Goal: Information Seeking & Learning: Compare options

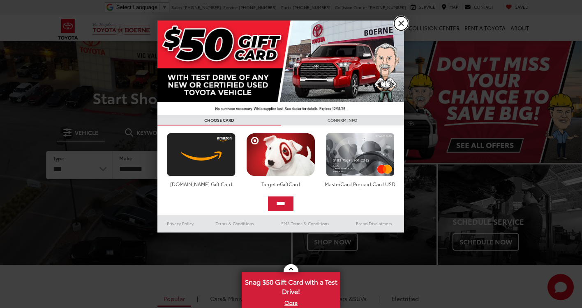
click at [407, 22] on link "X" at bounding box center [401, 23] width 14 height 14
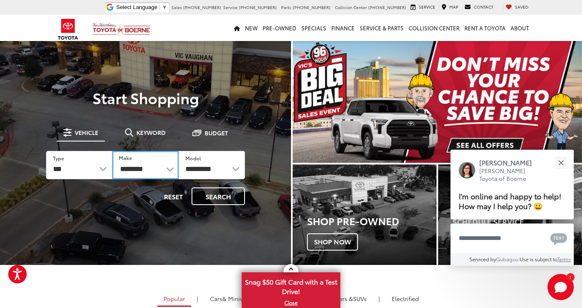
click at [142, 173] on select "**********" at bounding box center [145, 165] width 66 height 28
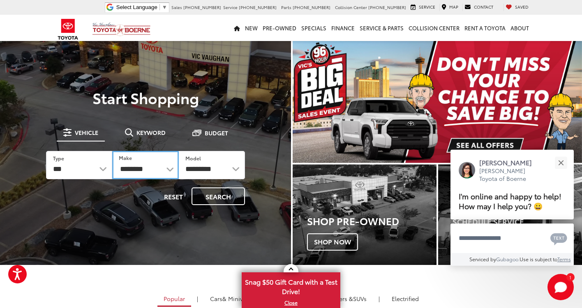
select select "******"
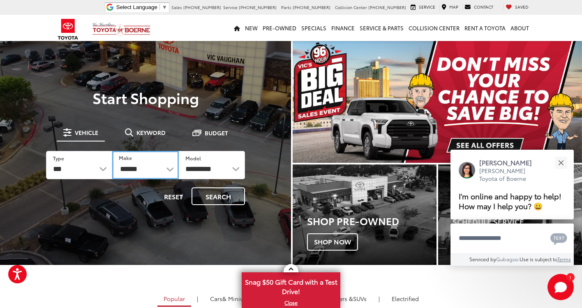
click at [112, 151] on select "**********" at bounding box center [145, 165] width 66 height 28
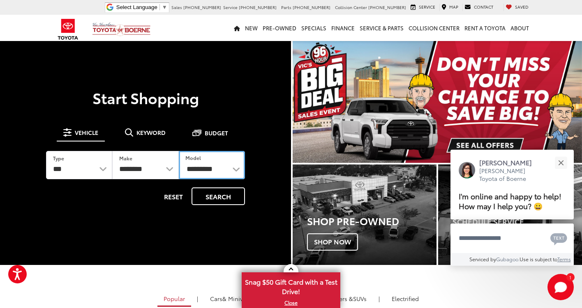
click at [215, 171] on select "**********" at bounding box center [212, 165] width 66 height 28
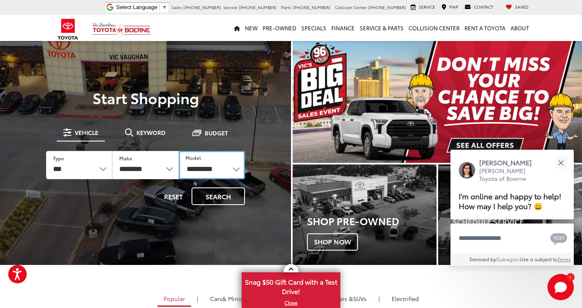
select select "**********"
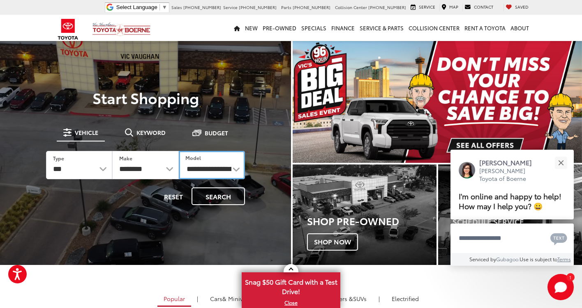
click at [179, 151] on select "**********" at bounding box center [212, 165] width 66 height 28
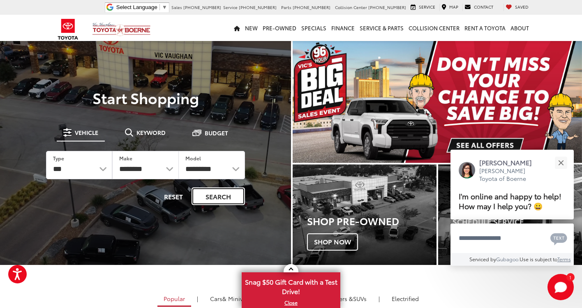
click at [222, 200] on button "Search" at bounding box center [217, 197] width 53 height 18
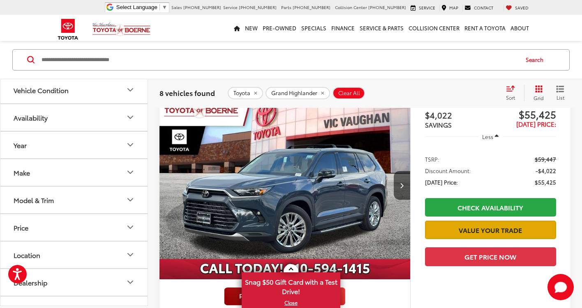
scroll to position [82, 0]
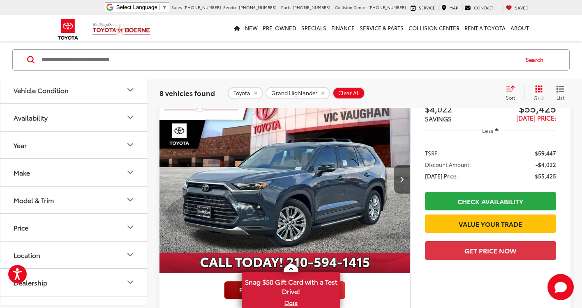
click at [405, 178] on button "Next image" at bounding box center [401, 179] width 16 height 29
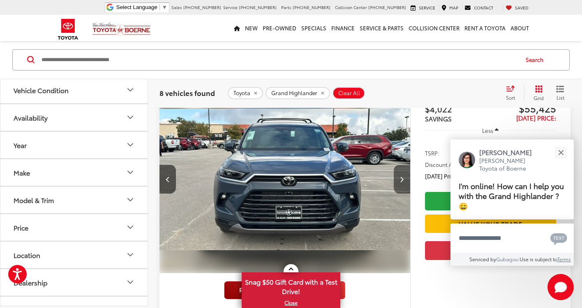
click at [405, 178] on button "Next image" at bounding box center [401, 179] width 16 height 29
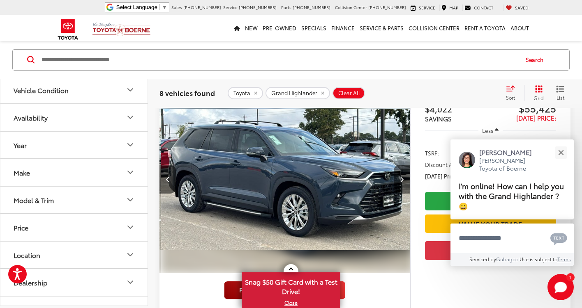
scroll to position [0, 504]
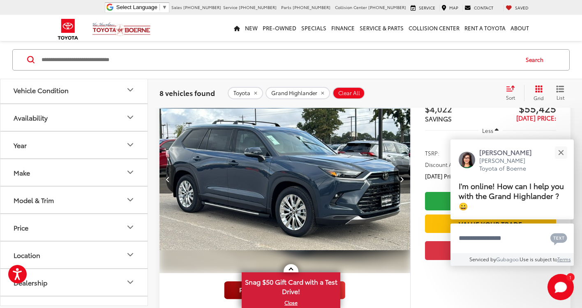
click at [405, 178] on button "Next image" at bounding box center [401, 179] width 16 height 29
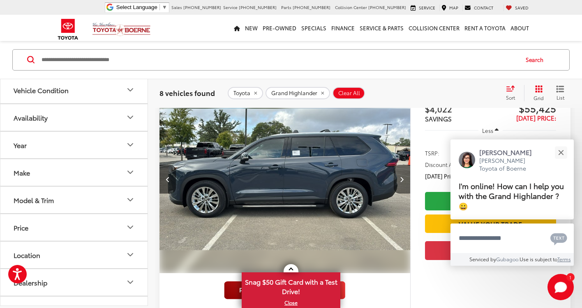
click at [405, 178] on button "Next image" at bounding box center [401, 179] width 16 height 29
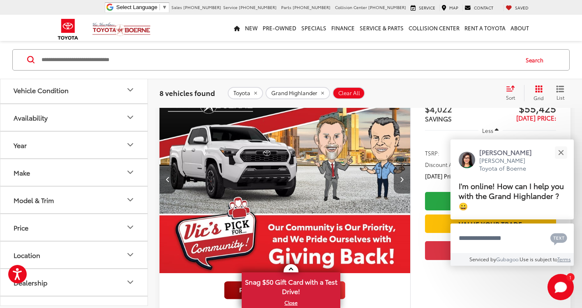
click at [405, 178] on button "Next image" at bounding box center [401, 179] width 16 height 29
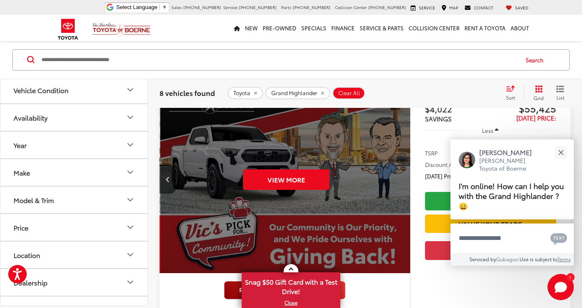
scroll to position [0, 1259]
click at [405, 178] on div "View More" at bounding box center [285, 179] width 252 height 189
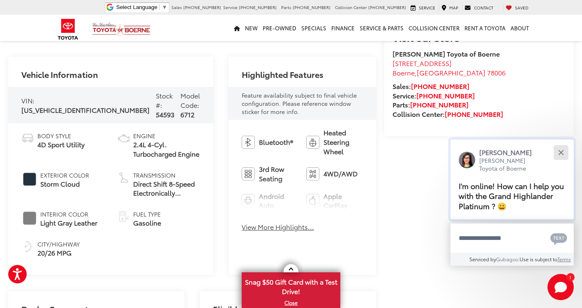
click at [562, 153] on button "Close" at bounding box center [561, 153] width 18 height 18
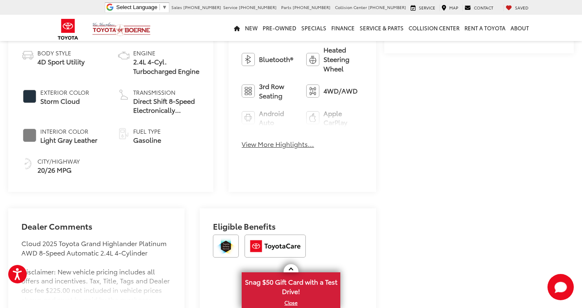
scroll to position [370, 0]
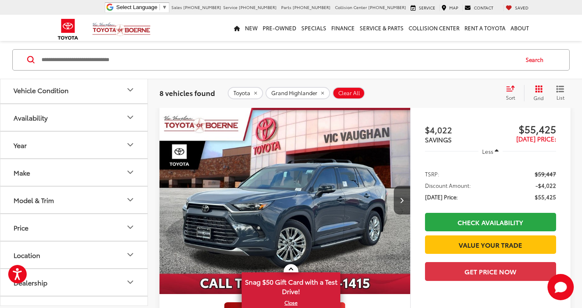
click at [321, 92] on icon "remove Grand%20Highlander" at bounding box center [322, 93] width 5 height 5
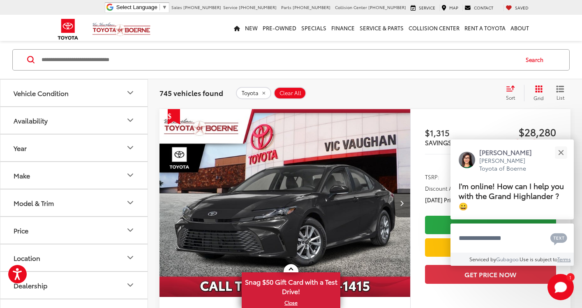
click at [81, 169] on button "Make" at bounding box center [74, 175] width 148 height 27
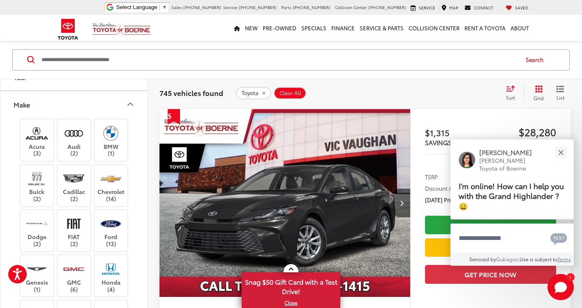
scroll to position [82, 0]
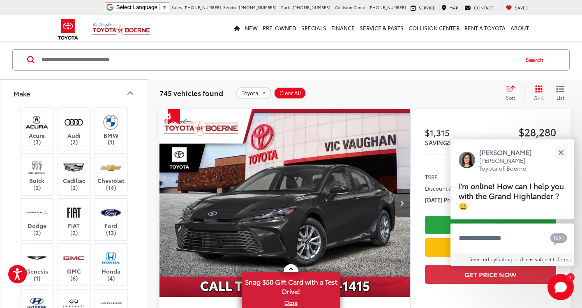
click at [184, 82] on div "745 vehicles found Toyota Clear All + 0 test Sort Price: High to Low Price: Low…" at bounding box center [365, 93] width 434 height 30
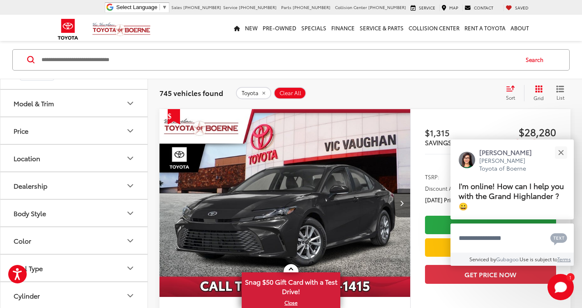
scroll to position [616, 0]
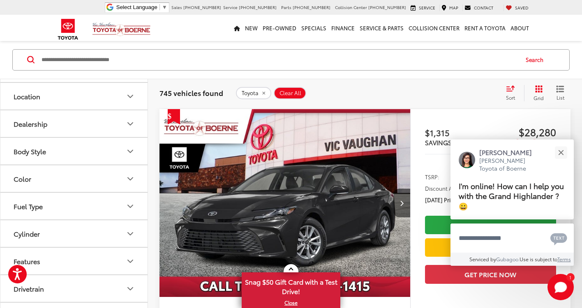
click at [54, 55] on button "Model & Trim" at bounding box center [74, 41] width 148 height 27
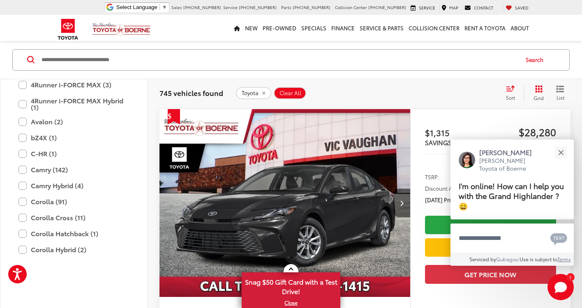
click at [47, 76] on label "4Runner (52)" at bounding box center [73, 69] width 111 height 14
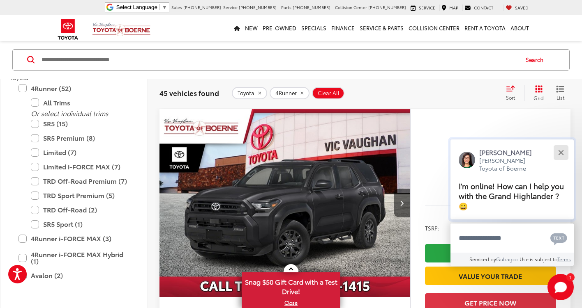
click at [563, 148] on button "Close" at bounding box center [561, 153] width 18 height 18
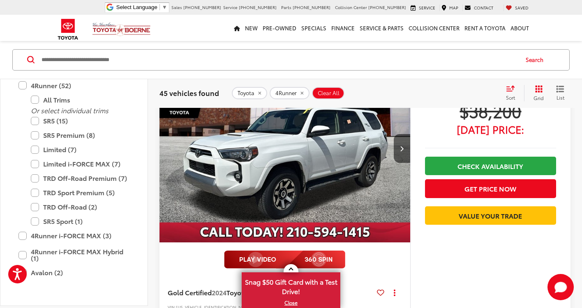
scroll to position [3919, 0]
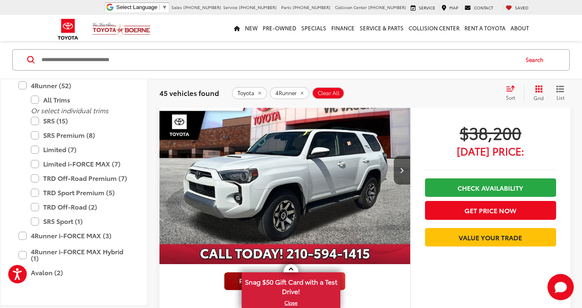
click at [361, 184] on img "2024 Toyota 4Runner TRD Off-Road 0" at bounding box center [285, 170] width 252 height 189
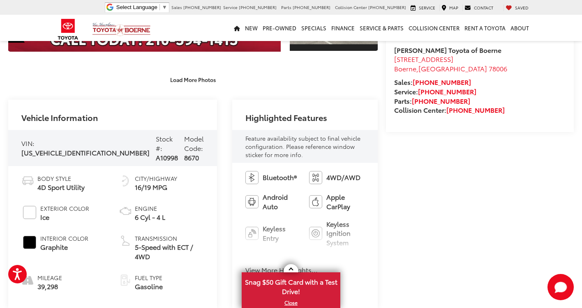
scroll to position [246, 0]
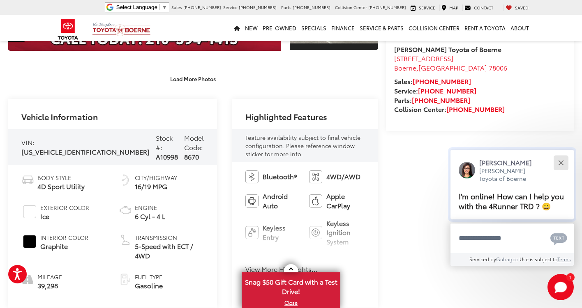
click at [563, 163] on button "Close" at bounding box center [561, 163] width 18 height 18
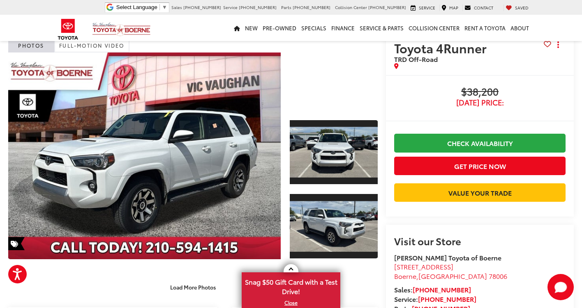
scroll to position [123, 0]
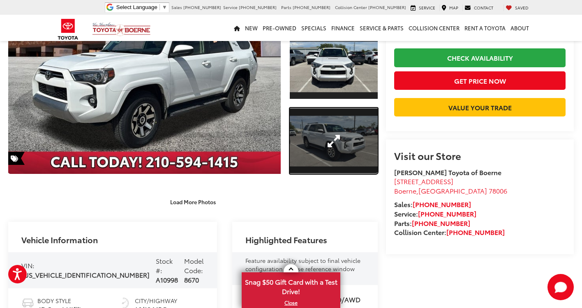
click at [336, 133] on link "Expand Photo 2" at bounding box center [334, 141] width 88 height 66
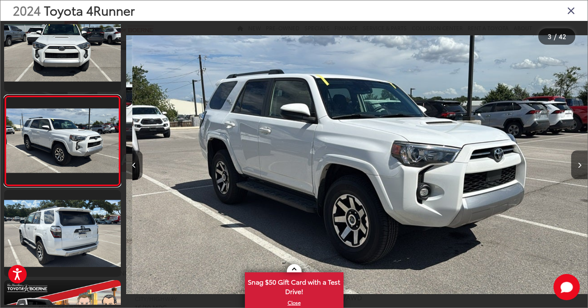
scroll to position [0, 922]
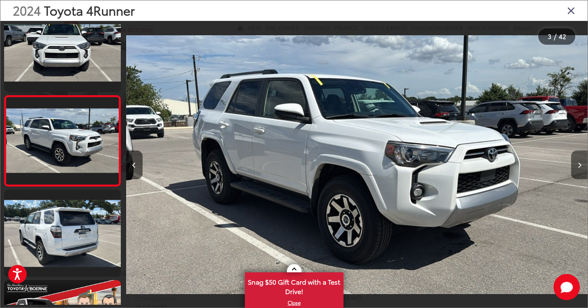
click at [581, 159] on button "Next image" at bounding box center [579, 165] width 16 height 29
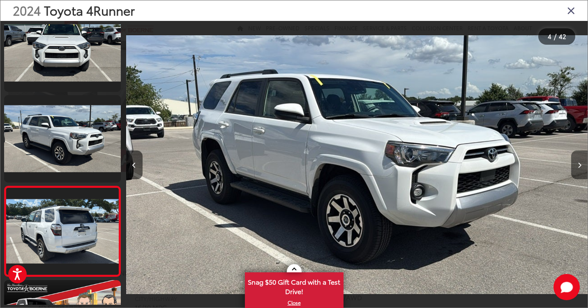
scroll to position [202, 0]
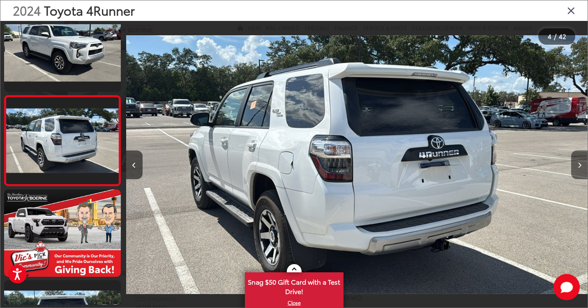
click at [581, 159] on button "Next image" at bounding box center [579, 165] width 16 height 29
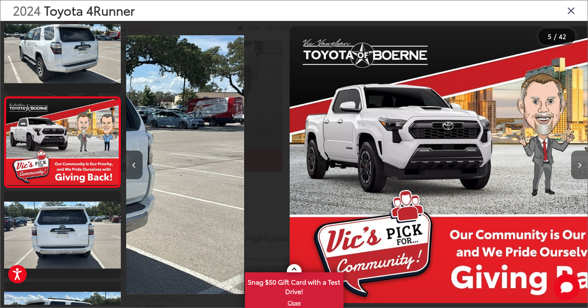
scroll to position [292, 0]
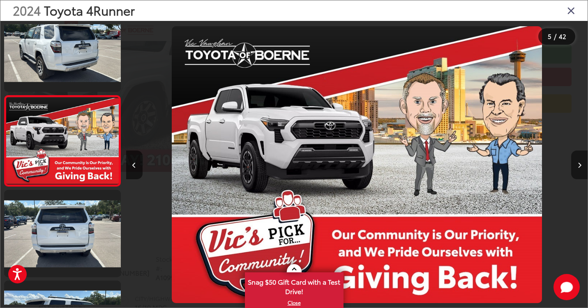
click at [581, 159] on button "Next image" at bounding box center [579, 165] width 16 height 29
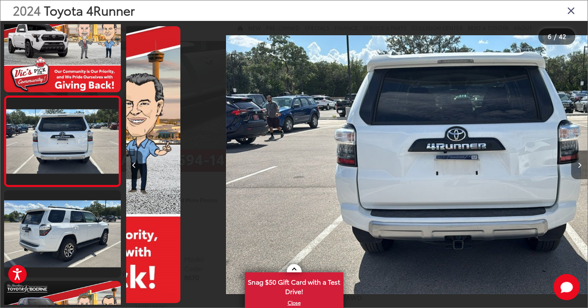
scroll to position [383, 0]
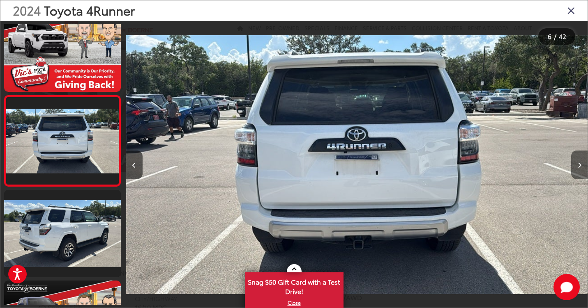
click at [579, 160] on button "Next image" at bounding box center [579, 165] width 16 height 29
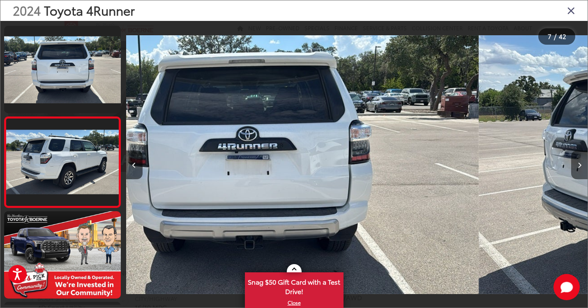
scroll to position [474, 0]
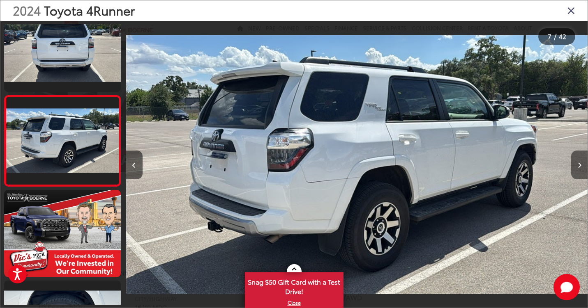
click at [577, 161] on button "Next image" at bounding box center [579, 165] width 16 height 29
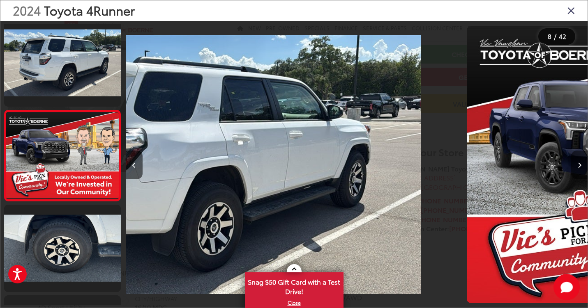
scroll to position [564, 0]
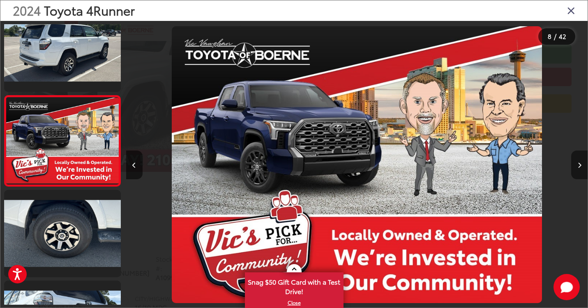
click at [577, 161] on button "Next image" at bounding box center [579, 165] width 16 height 29
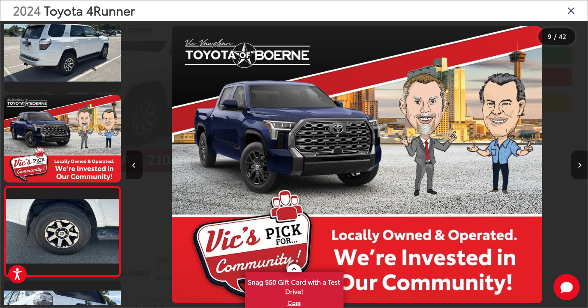
scroll to position [0, 0]
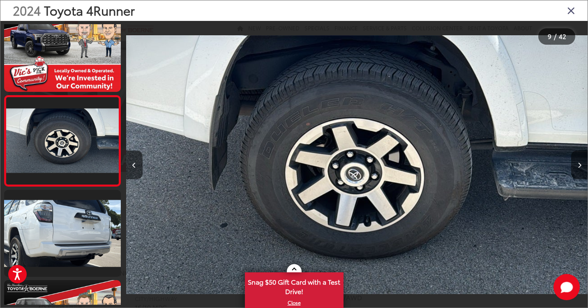
click at [577, 161] on button "Next image" at bounding box center [579, 165] width 16 height 29
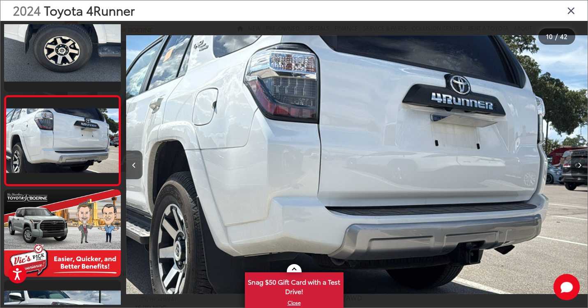
click at [577, 161] on button "Next image" at bounding box center [579, 165] width 16 height 29
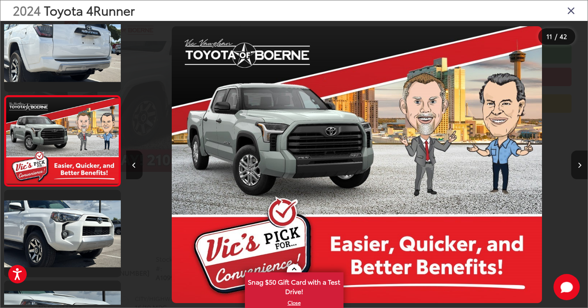
click at [577, 161] on button "Next image" at bounding box center [579, 165] width 16 height 29
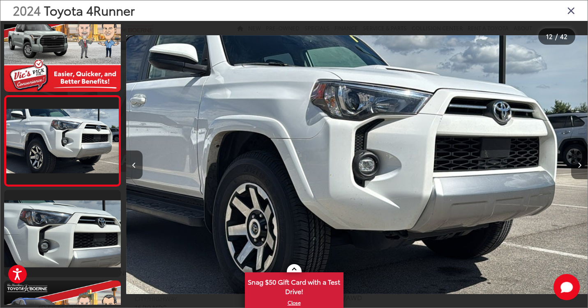
click at [577, 161] on button "Next image" at bounding box center [579, 165] width 16 height 29
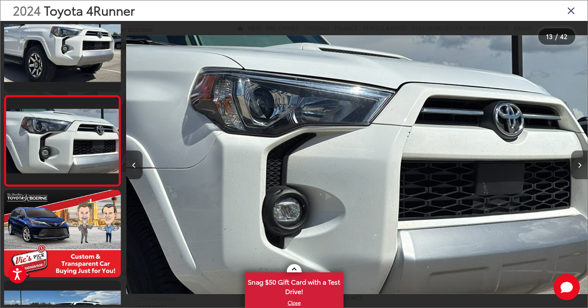
click at [577, 161] on button "Next image" at bounding box center [579, 165] width 16 height 29
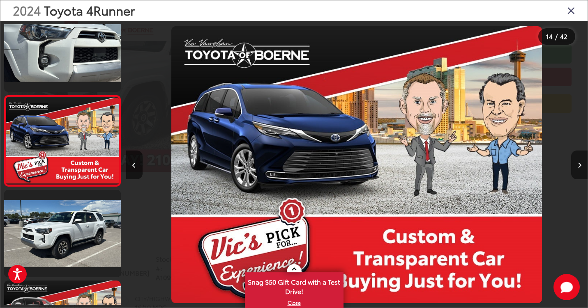
click at [577, 161] on button "Next image" at bounding box center [579, 165] width 16 height 29
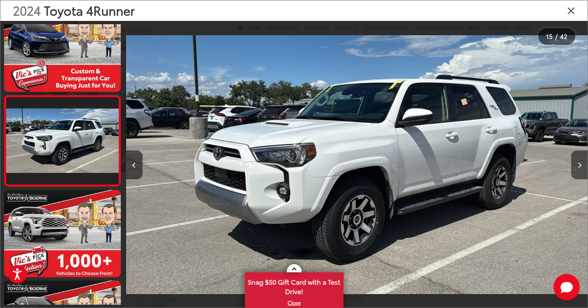
click at [577, 161] on button "Next image" at bounding box center [579, 165] width 16 height 29
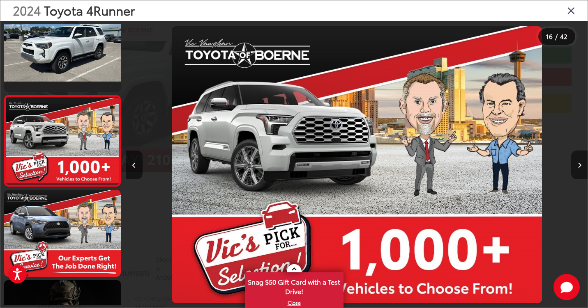
click at [577, 161] on button "Next image" at bounding box center [579, 165] width 16 height 29
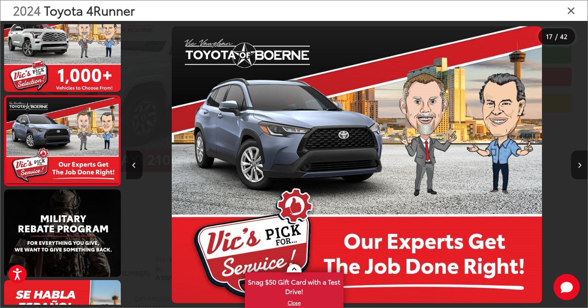
click at [577, 161] on button "Next image" at bounding box center [579, 165] width 16 height 29
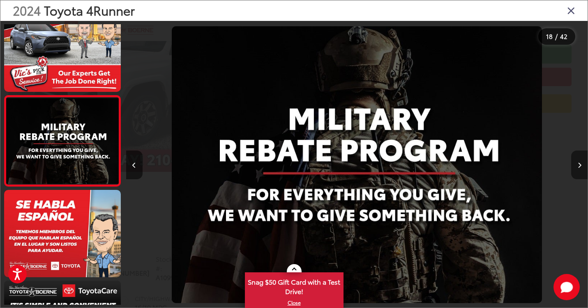
click at [577, 161] on button "Next image" at bounding box center [579, 165] width 16 height 29
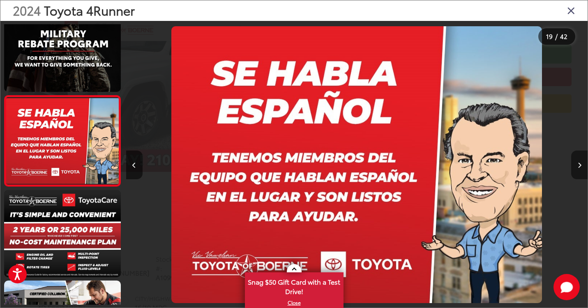
click at [577, 161] on button "Next image" at bounding box center [579, 165] width 16 height 29
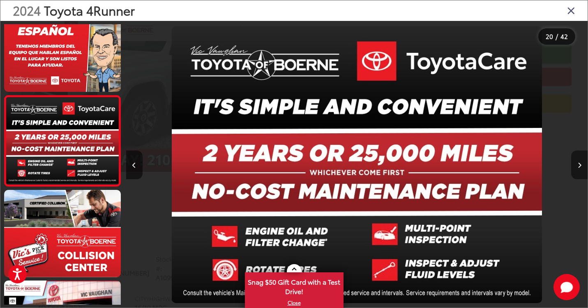
click at [577, 161] on button "Next image" at bounding box center [579, 165] width 16 height 29
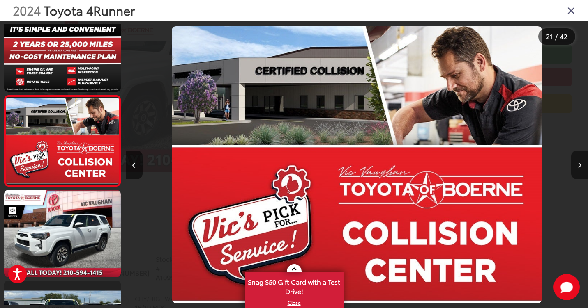
click at [577, 161] on button "Next image" at bounding box center [579, 165] width 16 height 29
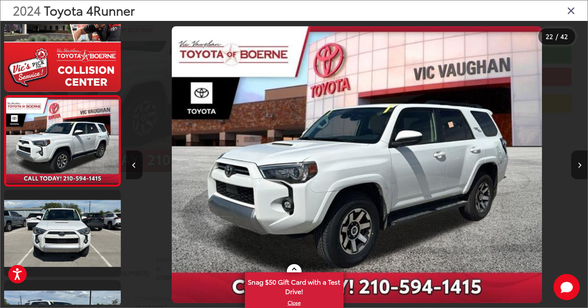
click at [576, 161] on button "Next image" at bounding box center [579, 165] width 16 height 29
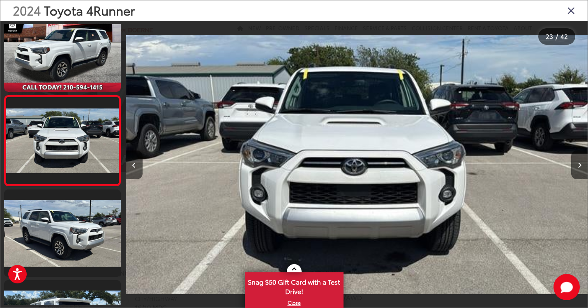
click at [569, 13] on icon "Close gallery" at bounding box center [571, 10] width 8 height 11
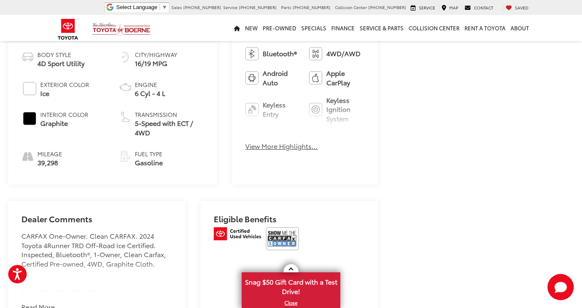
click at [263, 146] on button "View More Highlights..." at bounding box center [281, 146] width 72 height 9
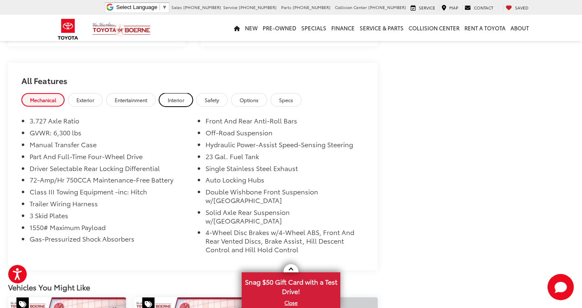
click at [178, 97] on span "Interior" at bounding box center [176, 100] width 16 height 7
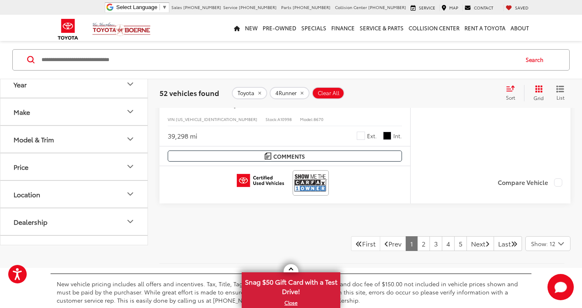
scroll to position [4128, 0]
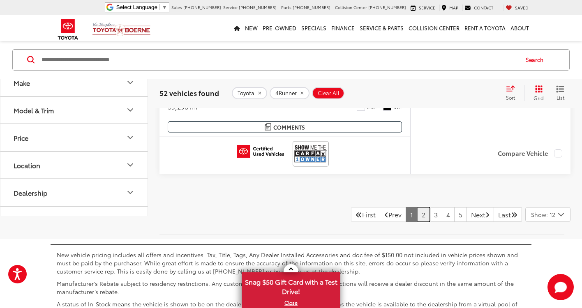
click at [417, 222] on link "2" at bounding box center [423, 214] width 13 height 15
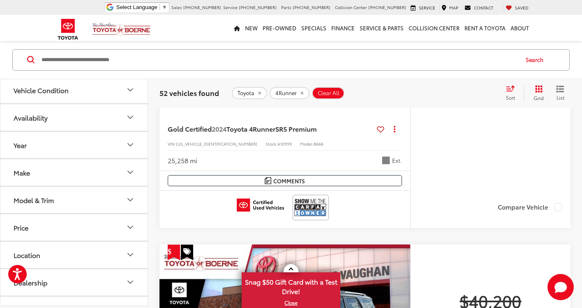
scroll to position [1085, 0]
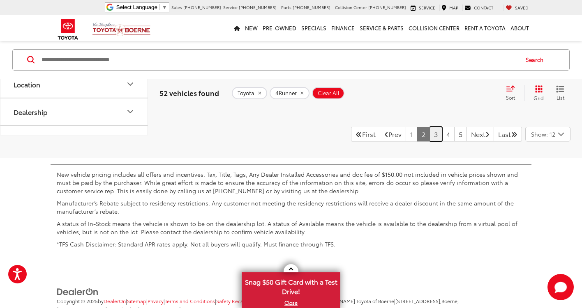
click at [429, 142] on link "3" at bounding box center [435, 134] width 13 height 15
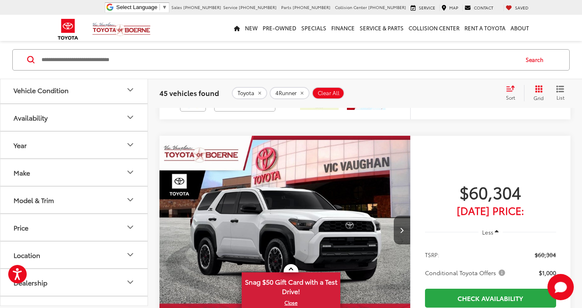
scroll to position [3344, 0]
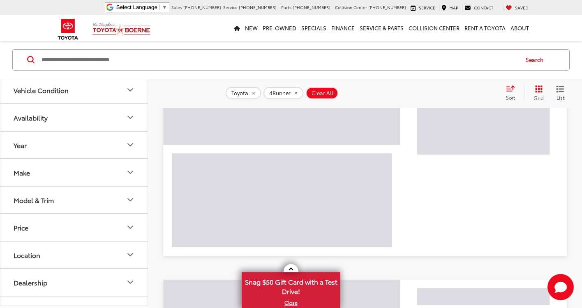
scroll to position [138, 0]
